Goal: Ask a question

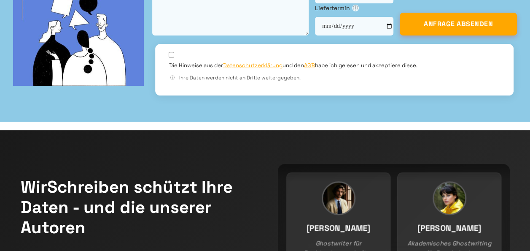
scroll to position [108, 0]
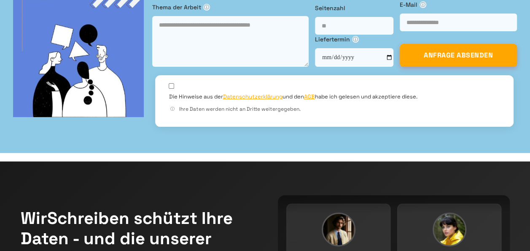
select select "**********"
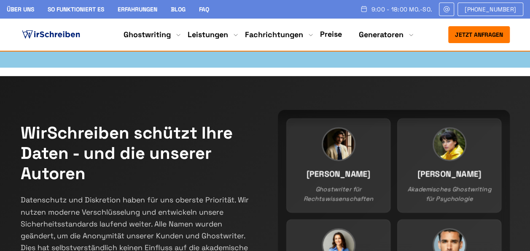
scroll to position [143, 0]
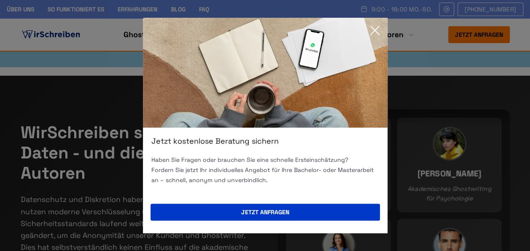
click at [416, 136] on div "Jetzt kostenlose Beratung sichern Haben Sie Fragen oder brauchen Sie eine schne…" at bounding box center [265, 125] width 530 height 251
click at [374, 31] on icon at bounding box center [375, 30] width 8 height 8
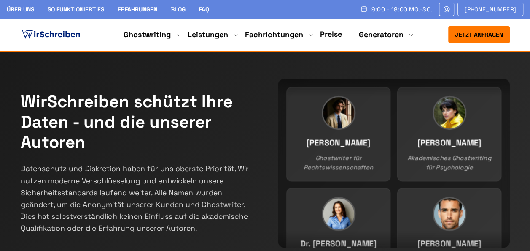
scroll to position [173, 0]
